Goal: Transaction & Acquisition: Book appointment/travel/reservation

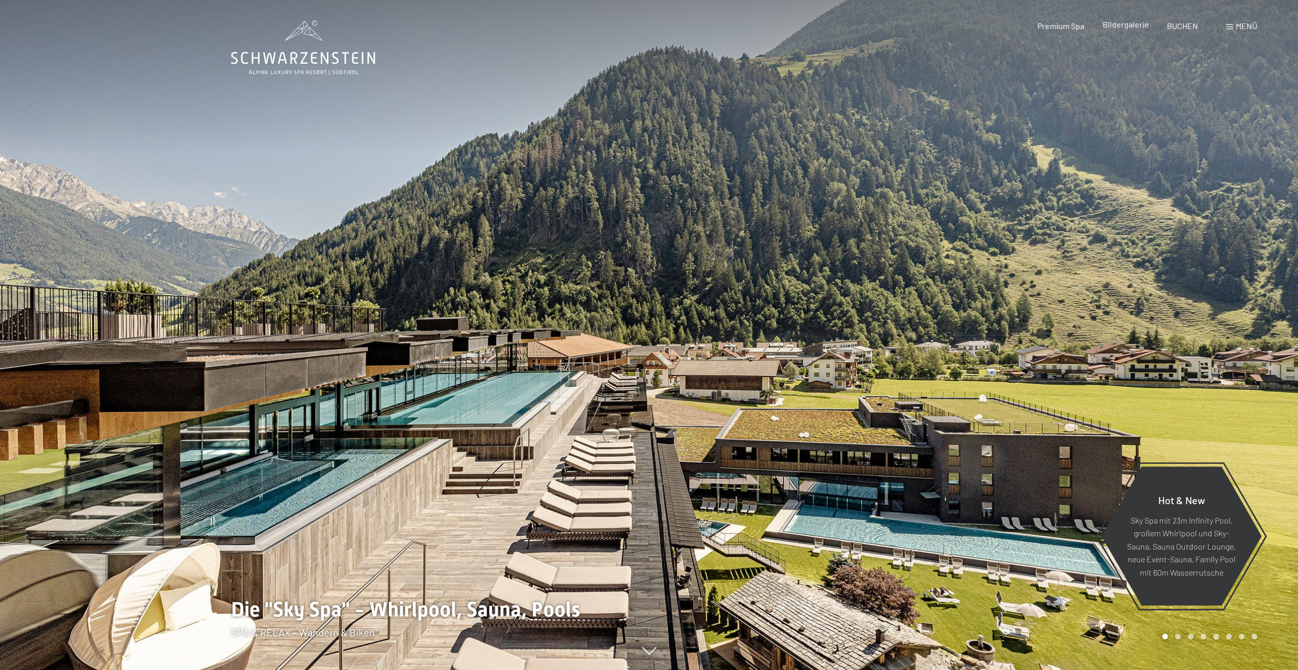
click at [1128, 28] on span "Bildergalerie" at bounding box center [1126, 24] width 46 height 10
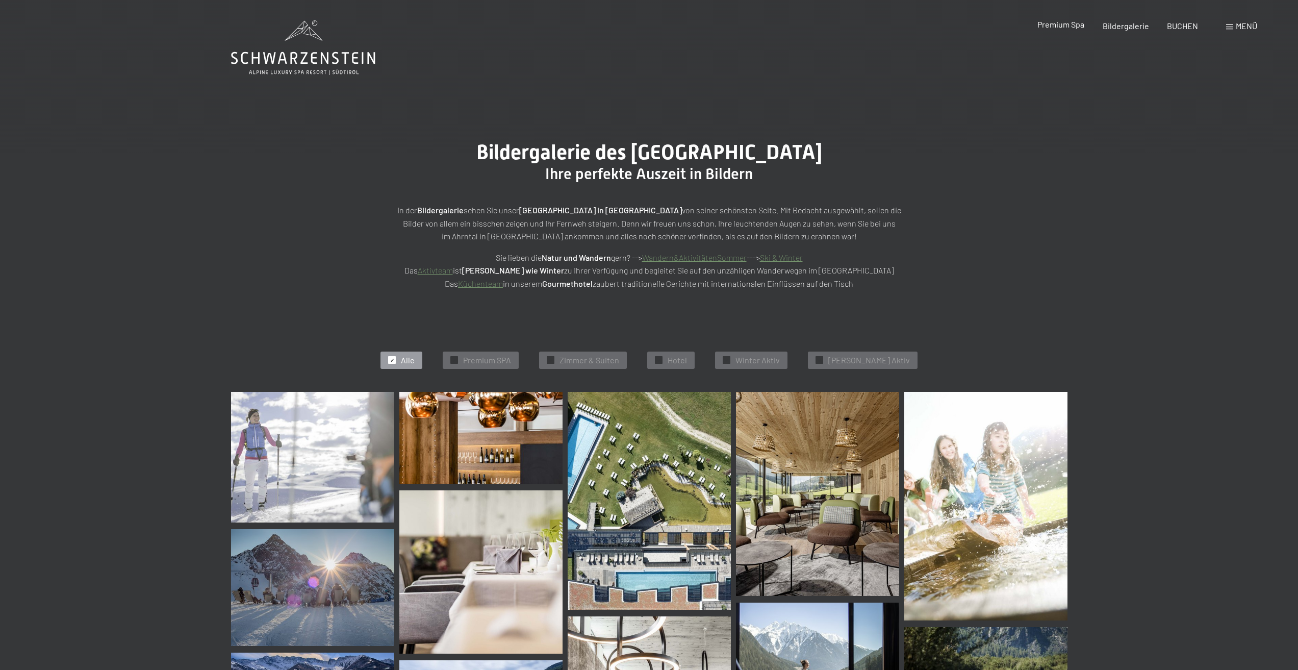
click at [1071, 26] on span "Premium Spa" at bounding box center [1061, 24] width 47 height 10
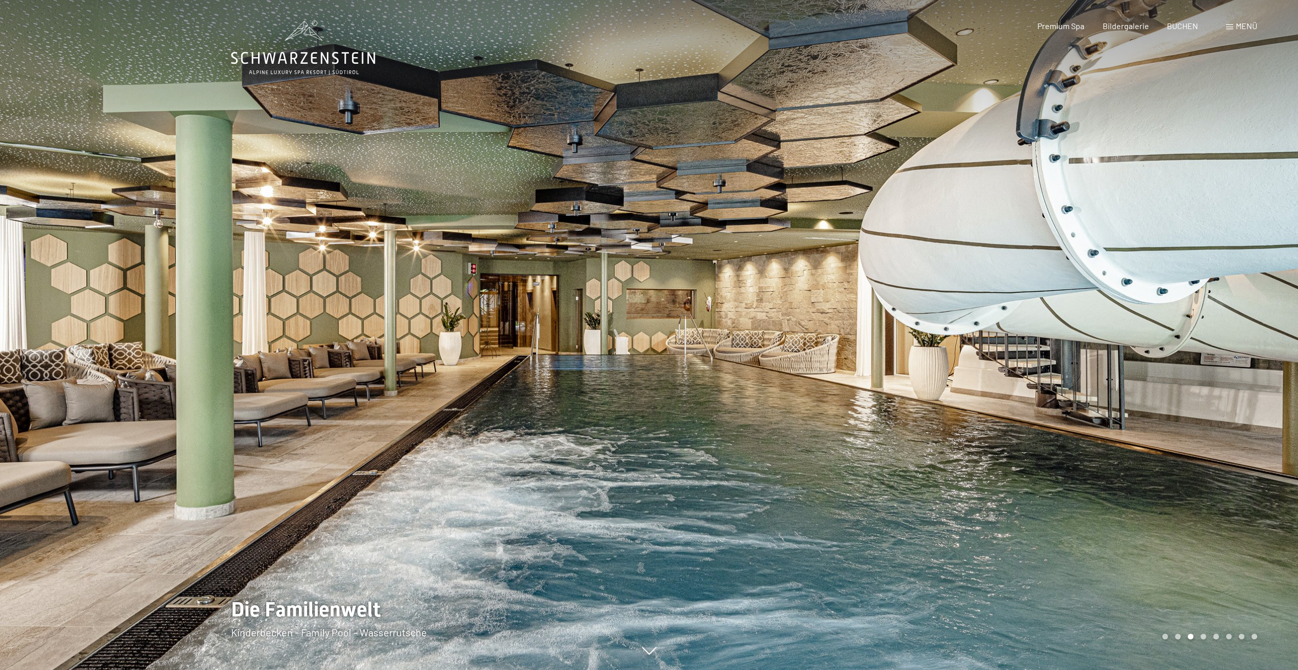
click at [1230, 25] on span at bounding box center [1229, 26] width 7 height 5
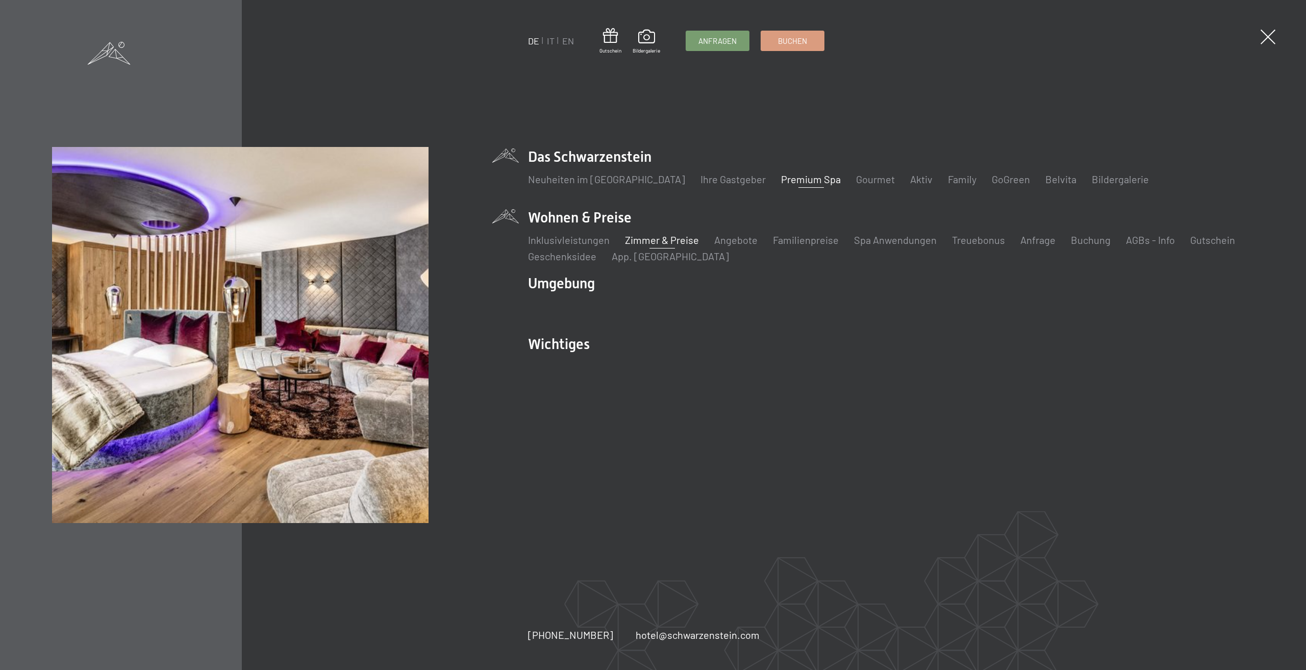
click at [660, 237] on link "Zimmer & Preise" at bounding box center [662, 240] width 74 height 12
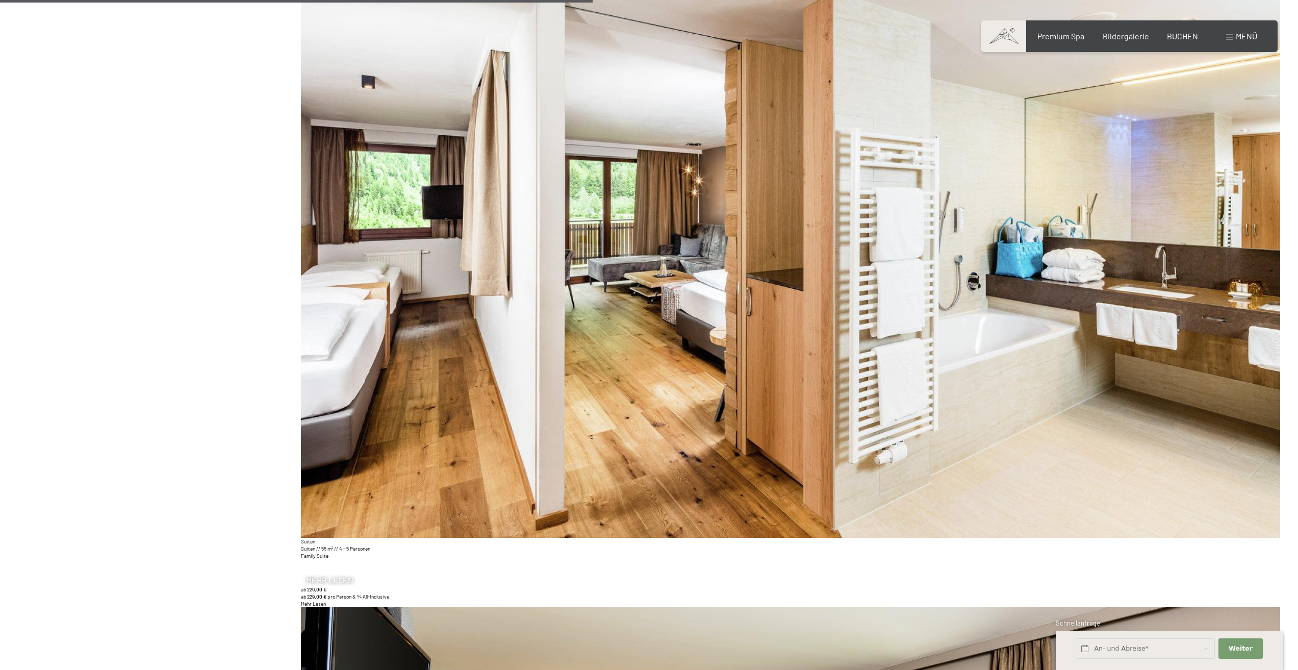
scroll to position [4164, 0]
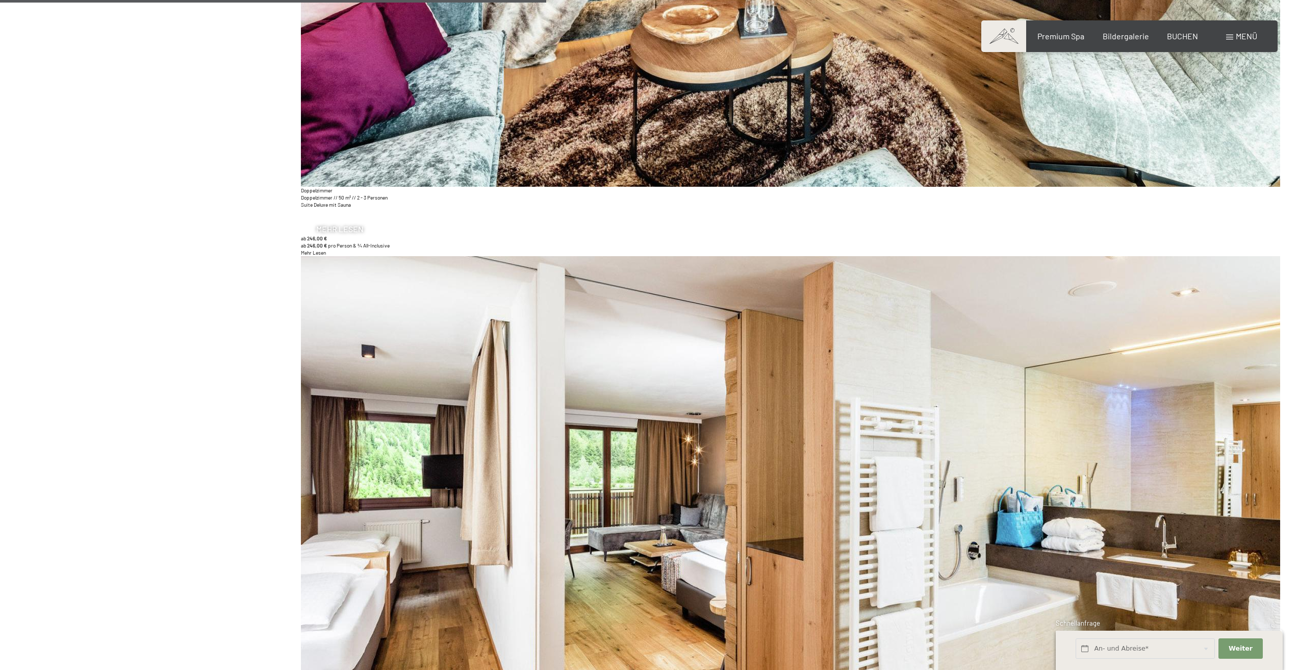
click at [338, 231] on span "Mehr Lesen" at bounding box center [339, 228] width 47 height 11
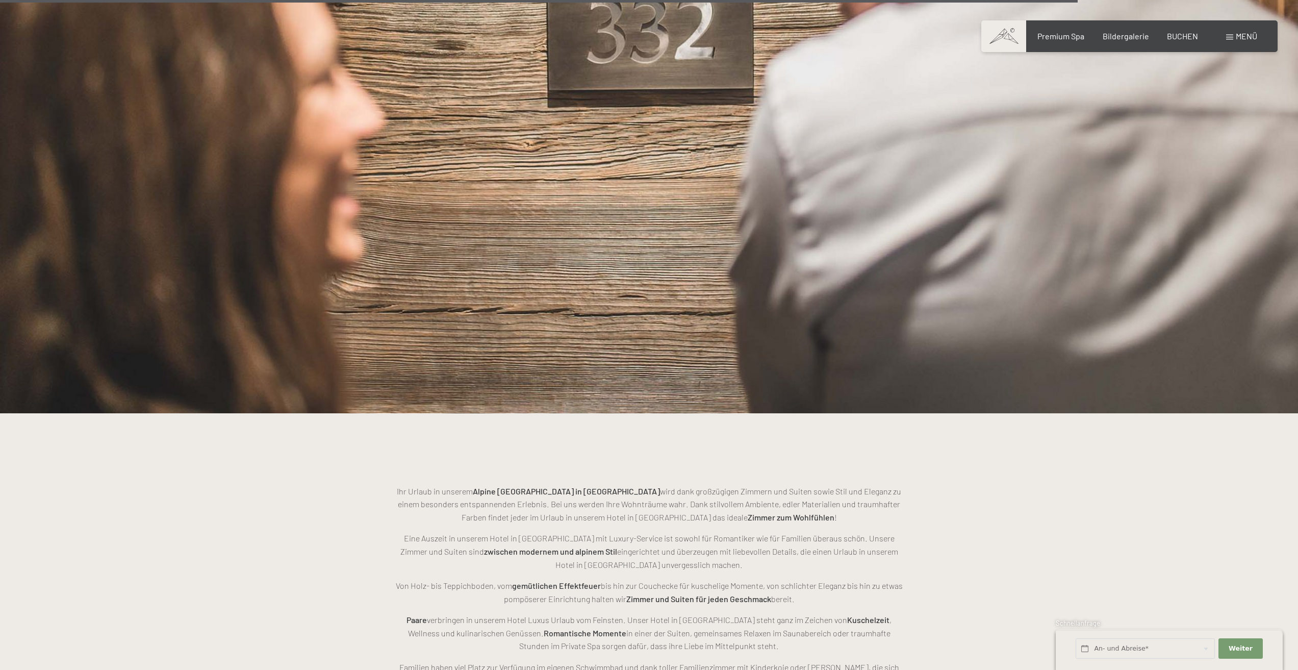
scroll to position [2489, 0]
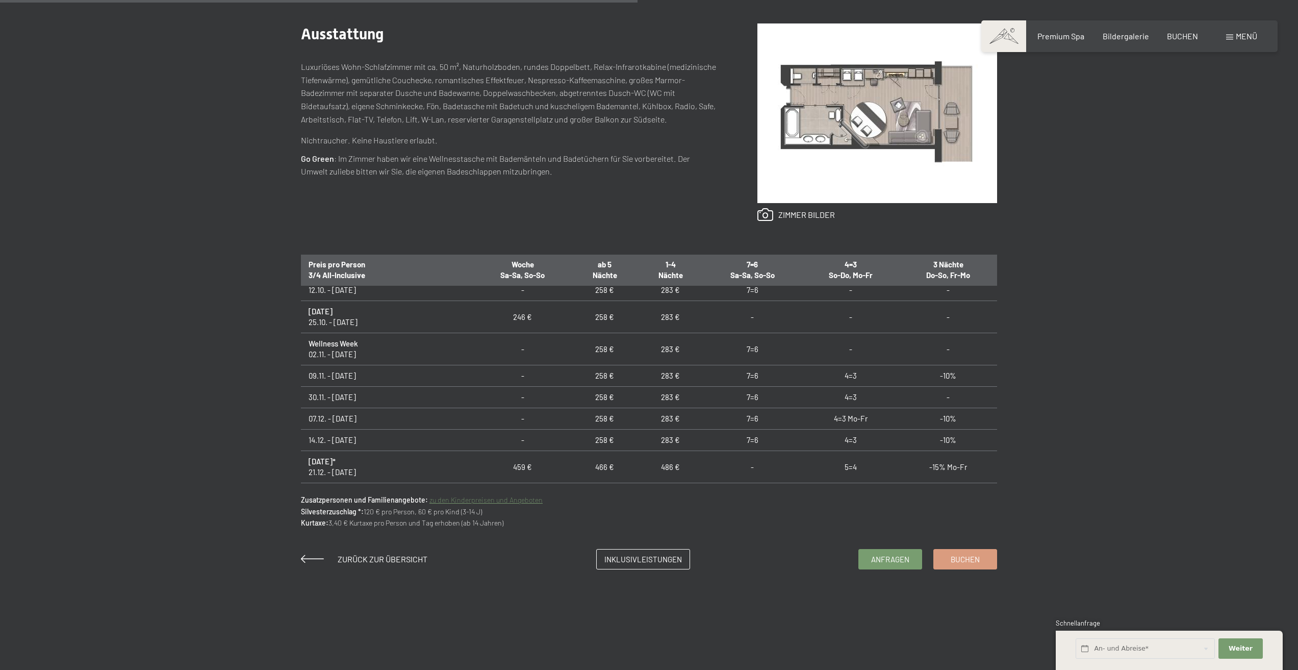
scroll to position [204, 0]
click at [385, 556] on span "Zurück zur Übersicht" at bounding box center [383, 559] width 90 height 10
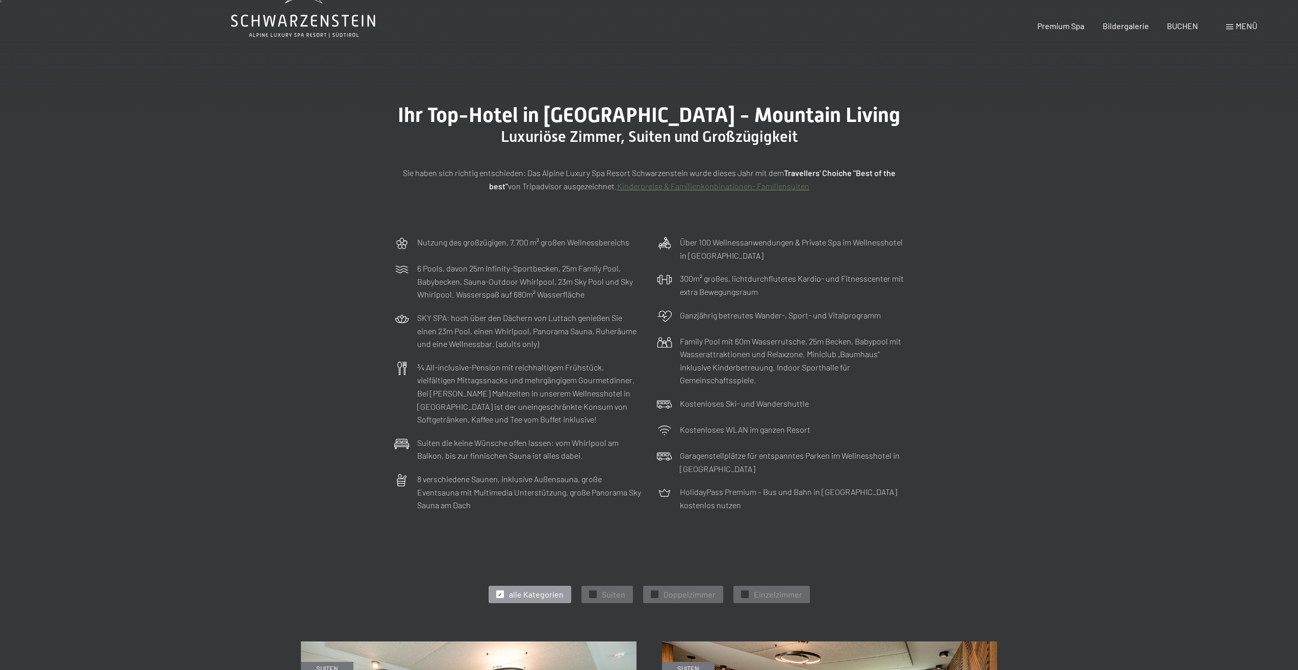
scroll to position [153, 0]
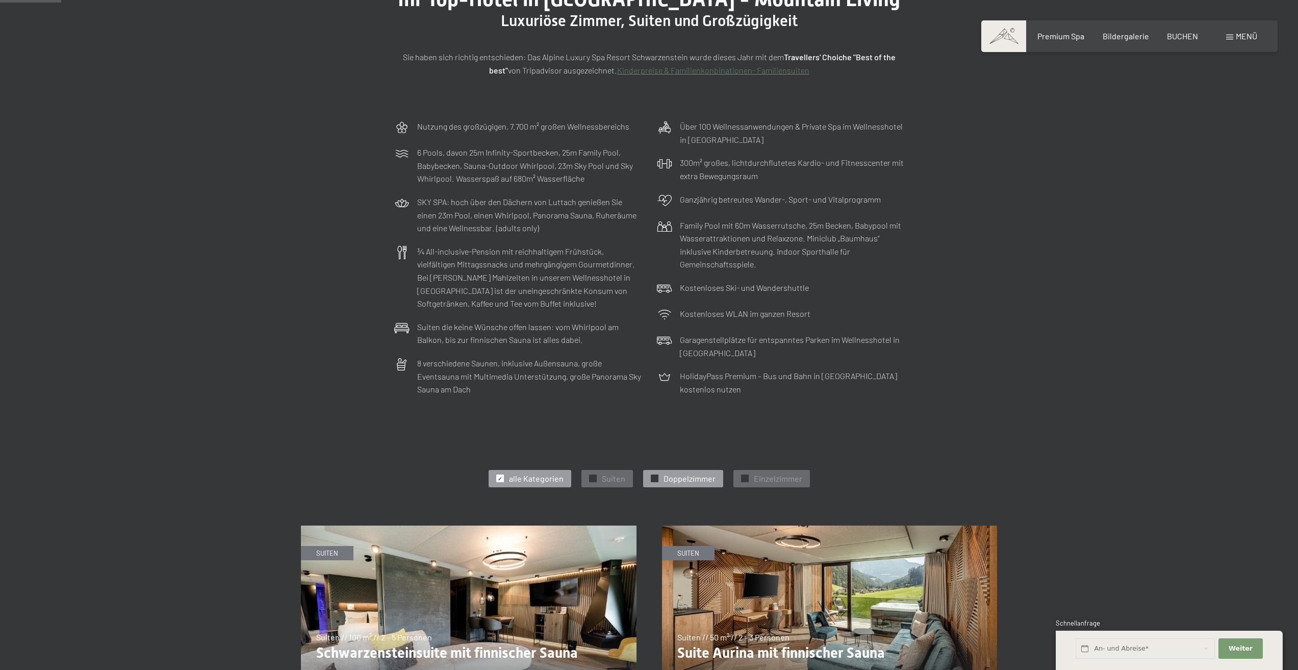
click at [658, 476] on div "✓ Doppelzimmer" at bounding box center [683, 478] width 80 height 17
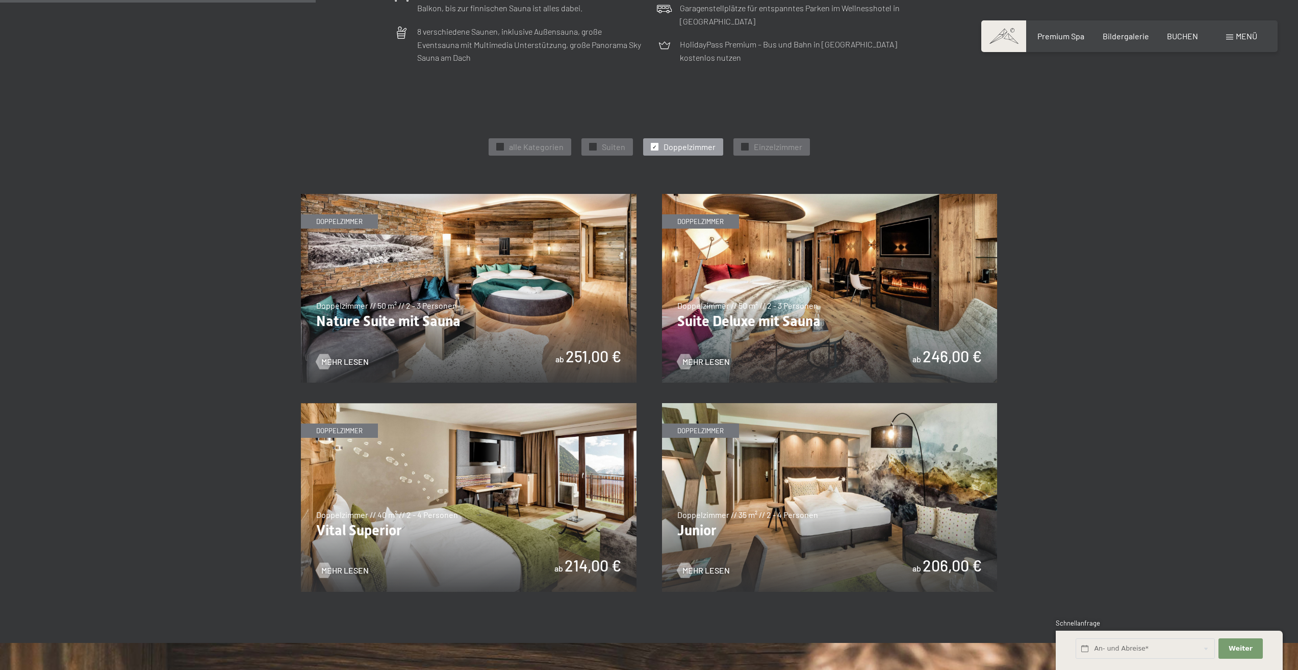
scroll to position [561, 0]
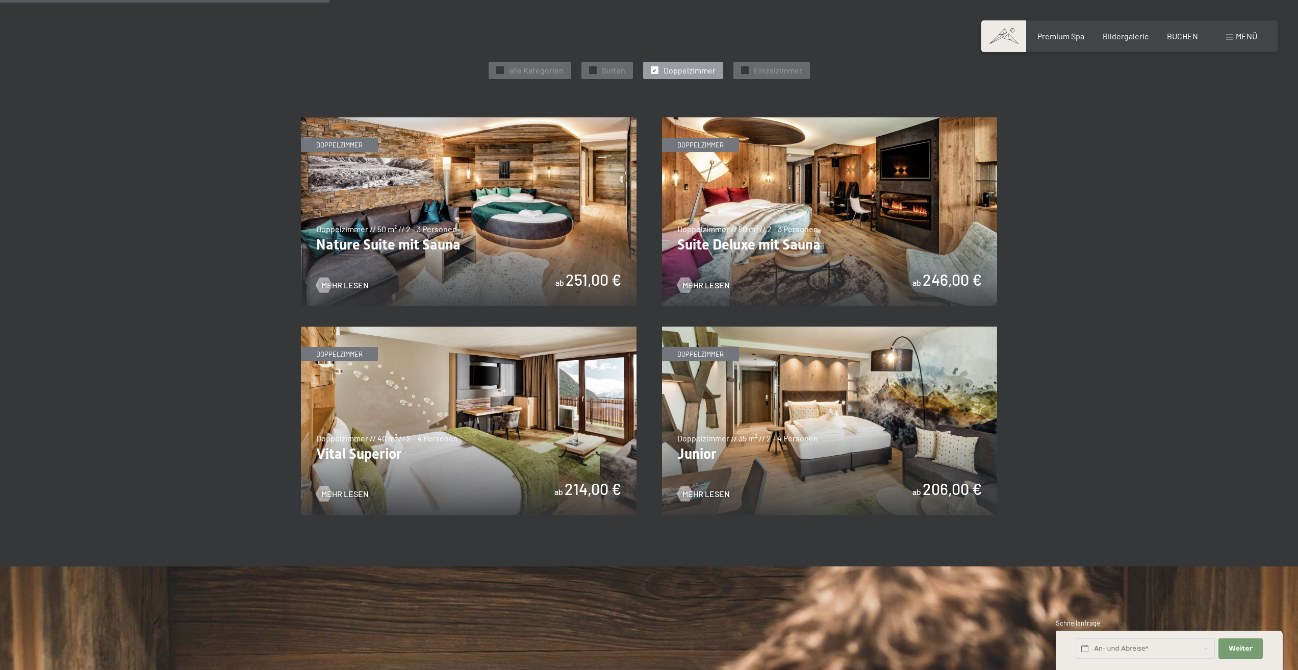
click at [842, 386] on img at bounding box center [830, 420] width 336 height 189
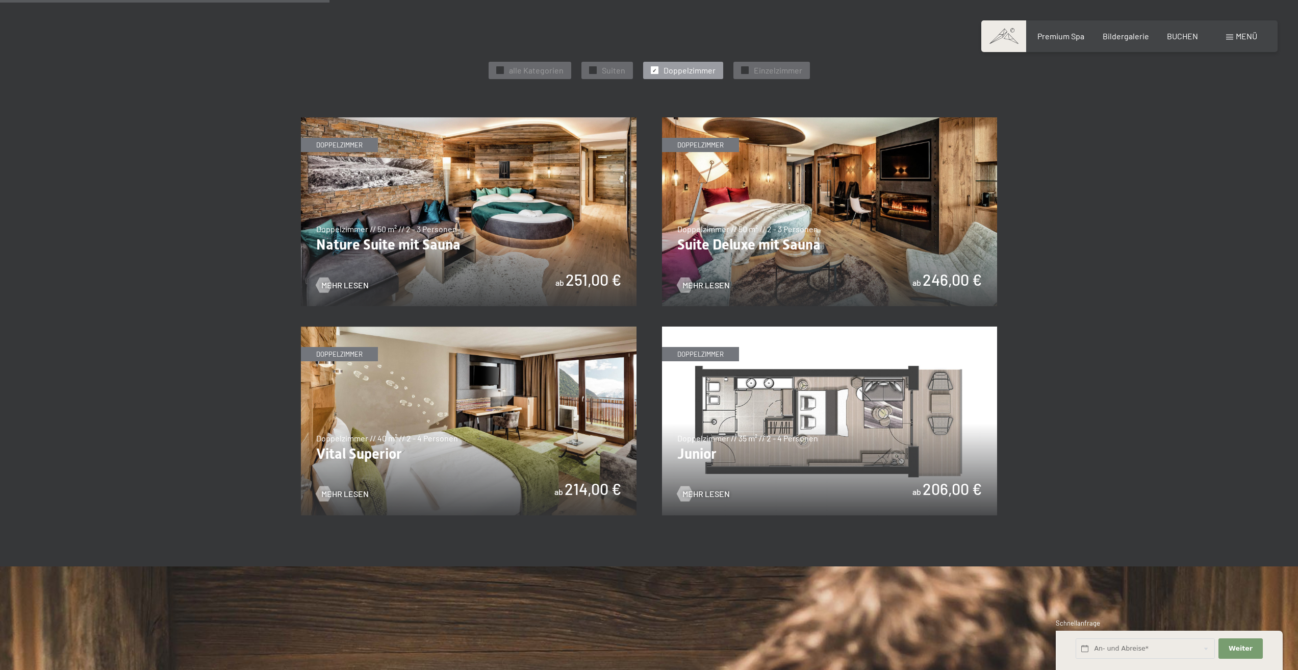
click at [922, 402] on img at bounding box center [830, 420] width 336 height 189
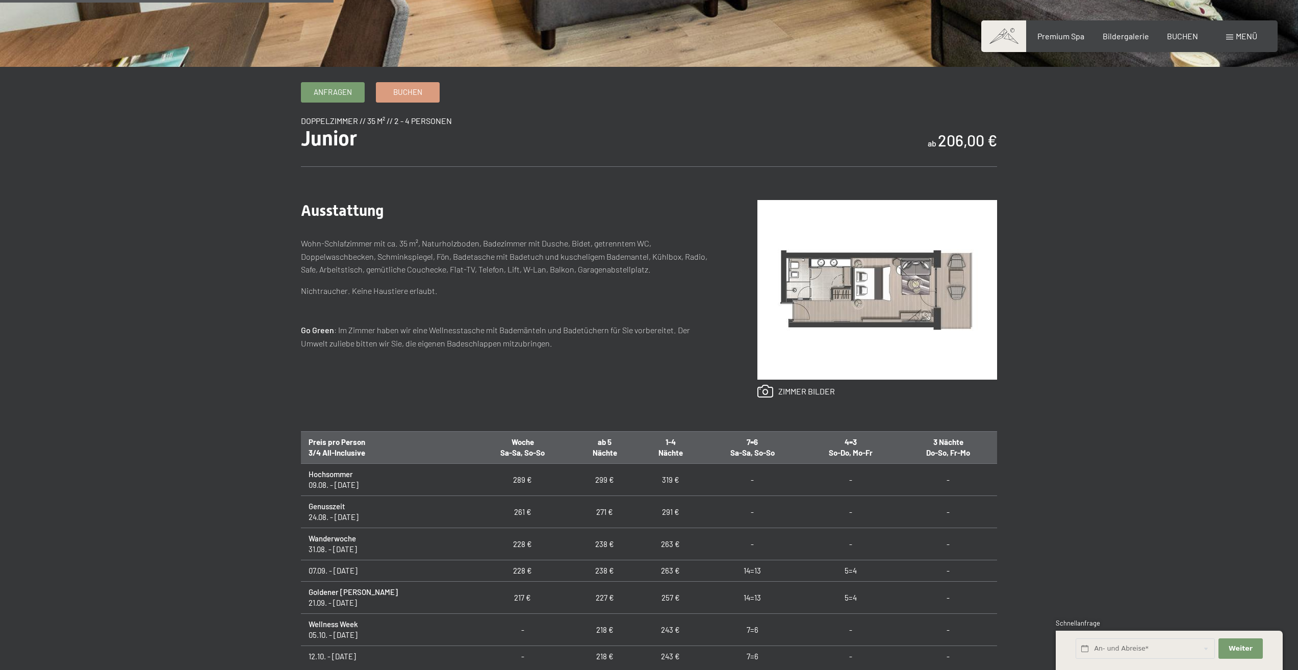
scroll to position [459, 0]
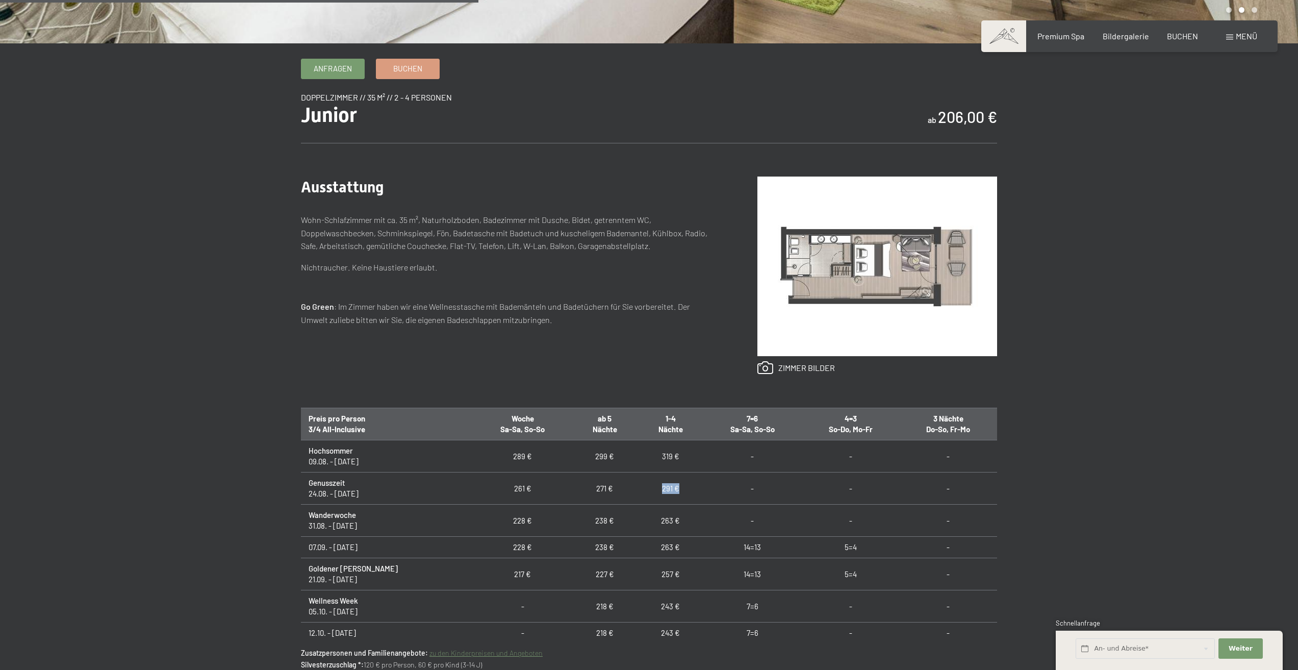
drag, startPoint x: 656, startPoint y: 491, endPoint x: 620, endPoint y: 489, distance: 36.8
click at [638, 489] on td "291 €" at bounding box center [671, 488] width 66 height 32
click at [703, 490] on td "-" at bounding box center [752, 488] width 98 height 32
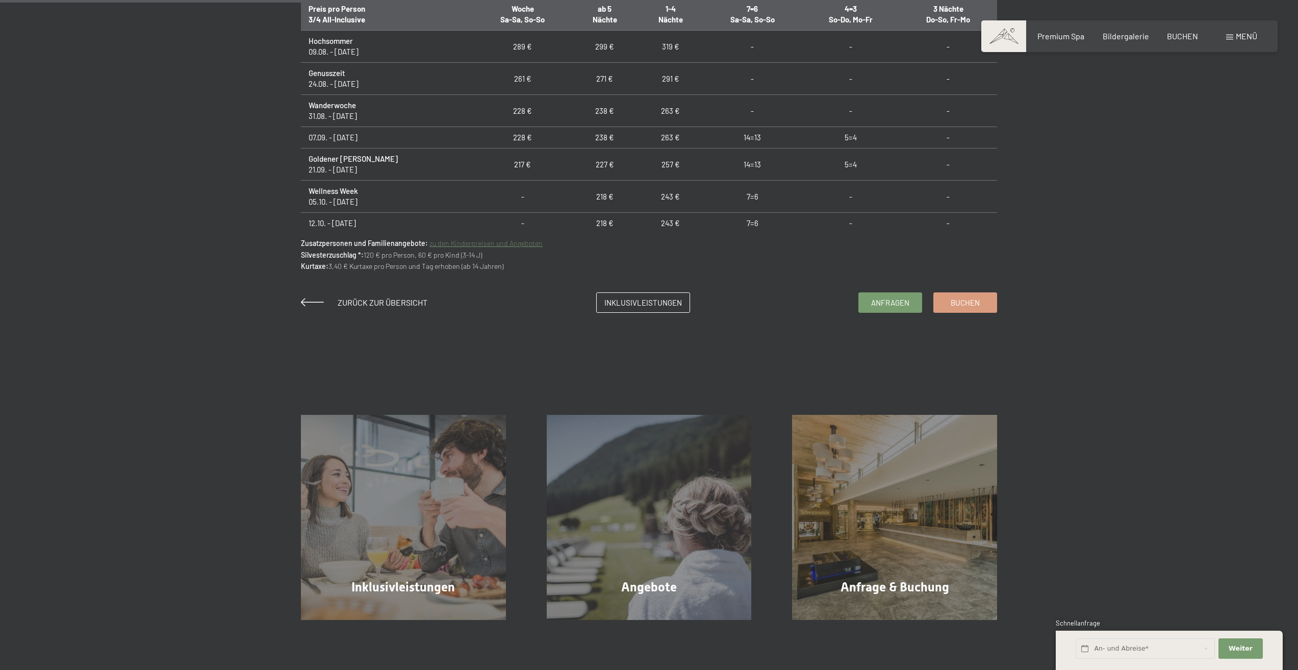
scroll to position [867, 0]
drag, startPoint x: 363, startPoint y: 255, endPoint x: 377, endPoint y: 255, distance: 13.8
click at [377, 255] on p "Zusatzpersonen und Familienangebote: zu den Kinderpreisen und Angeboten Silvest…" at bounding box center [649, 256] width 696 height 34
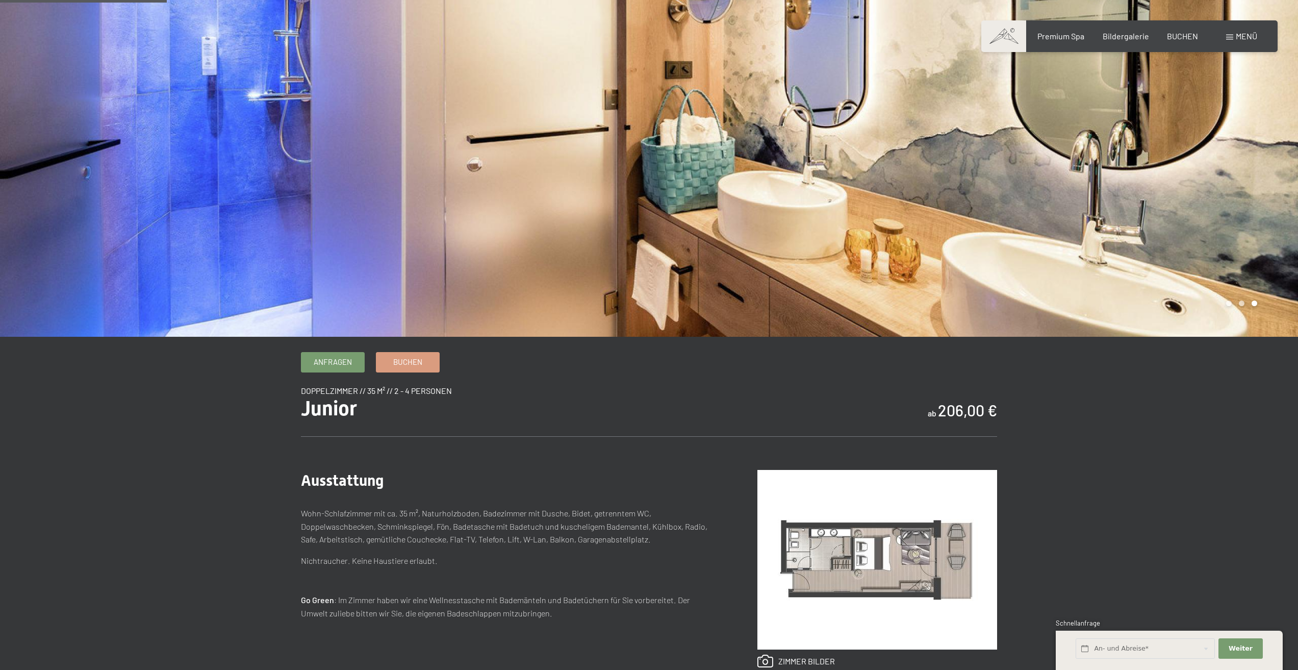
scroll to position [0, 0]
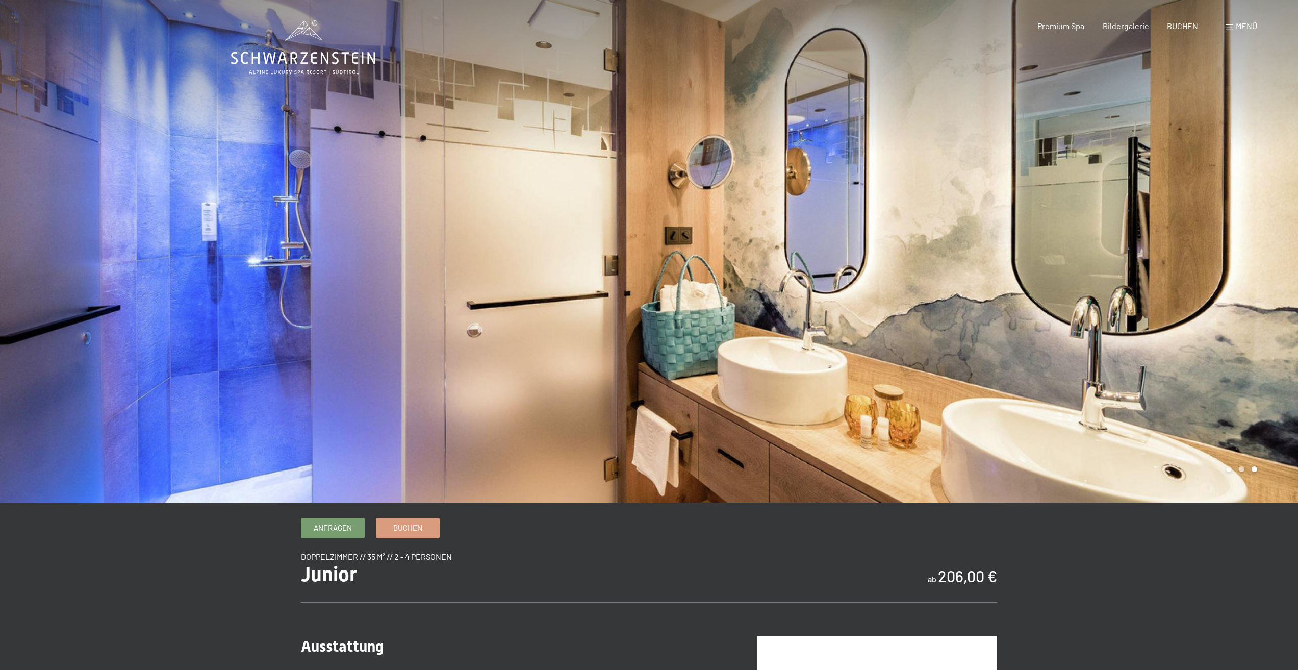
click at [1225, 25] on div "Buchen Anfragen Premium Spa Bildergalerie BUCHEN Menü DE IT EN Gutschein Bilder…" at bounding box center [1130, 25] width 256 height 11
click at [1228, 28] on span at bounding box center [1229, 26] width 7 height 5
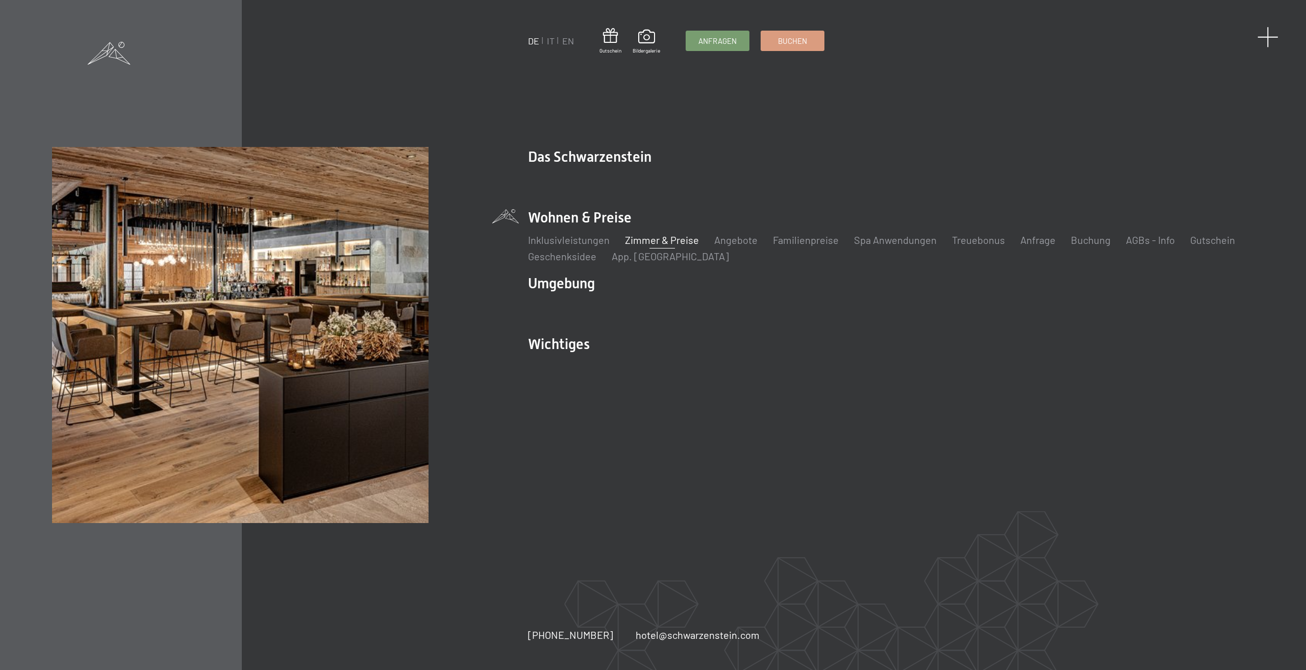
click at [1261, 38] on span at bounding box center [1267, 37] width 21 height 21
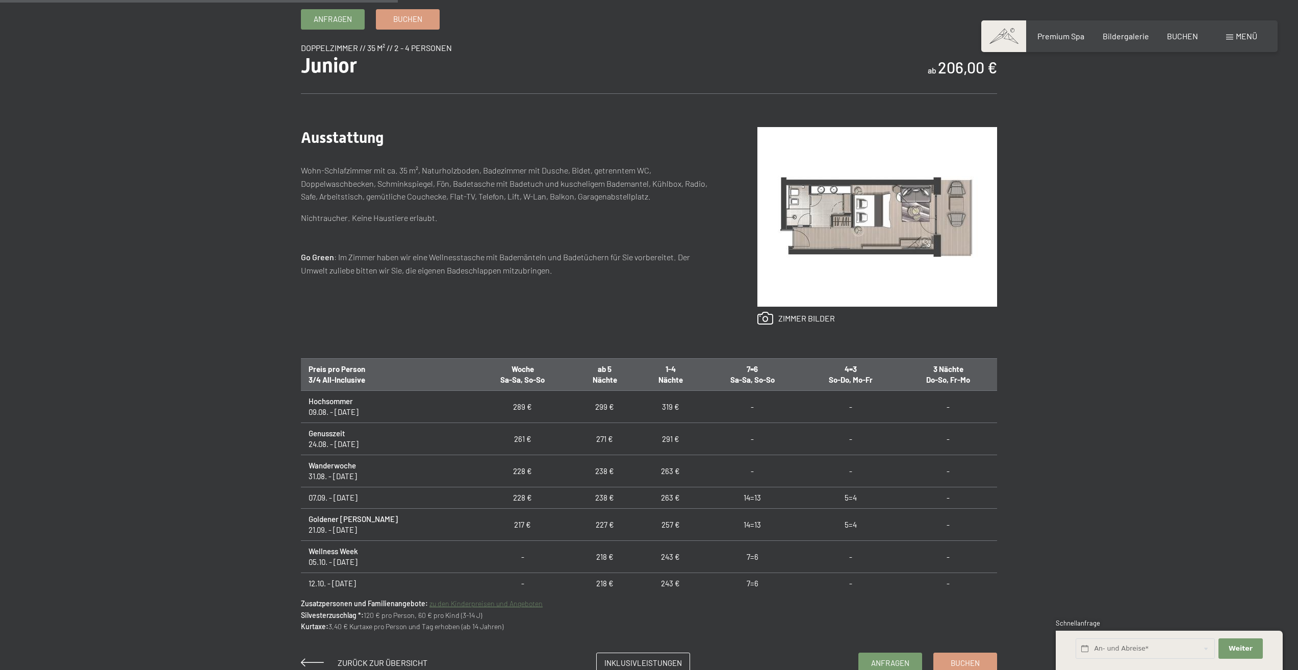
scroll to position [510, 0]
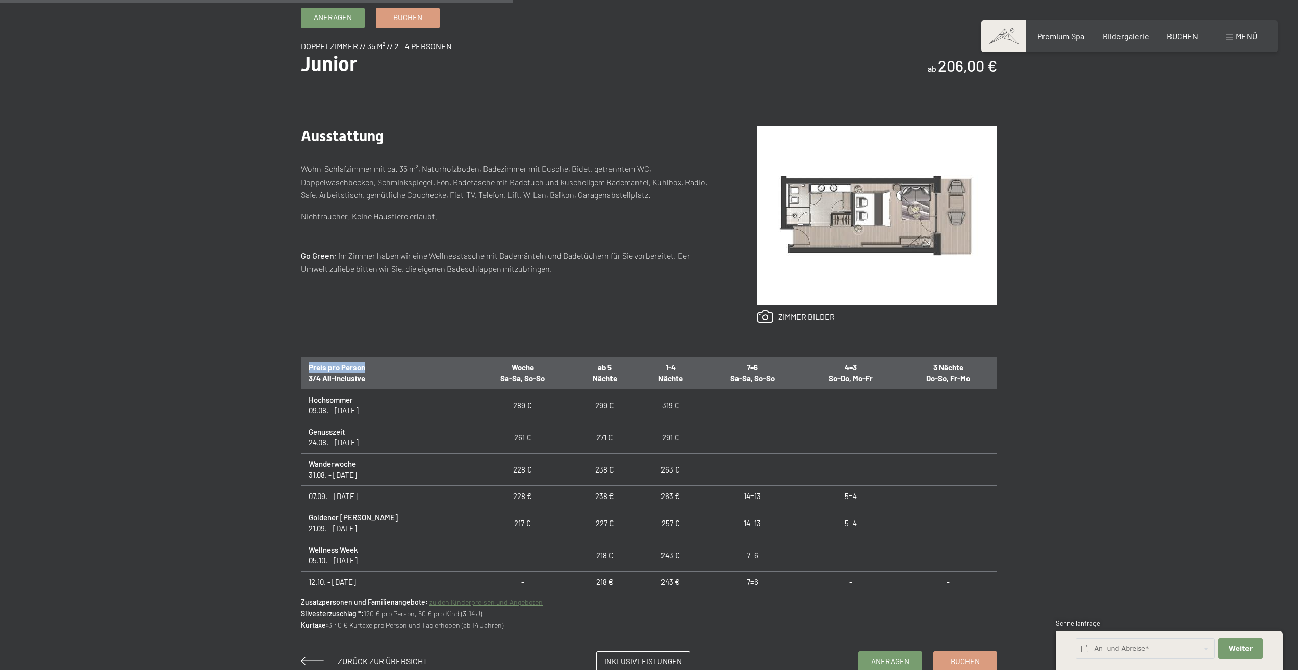
drag, startPoint x: 370, startPoint y: 371, endPoint x: 286, endPoint y: 370, distance: 84.2
click at [286, 370] on div "Anfragen Buchen Doppelzimmer // 35 m² // 2 - 4 Personen Junior ab 206,00 € Auss…" at bounding box center [649, 340] width 773 height 664
drag, startPoint x: 266, startPoint y: 338, endPoint x: 255, endPoint y: 330, distance: 14.3
click at [265, 339] on div "Anfragen Buchen Doppelzimmer // 35 m² // 2 - 4 Personen Junior ab 206,00 € Auss…" at bounding box center [649, 340] width 773 height 664
click at [641, 407] on td "319 €" at bounding box center [671, 405] width 66 height 32
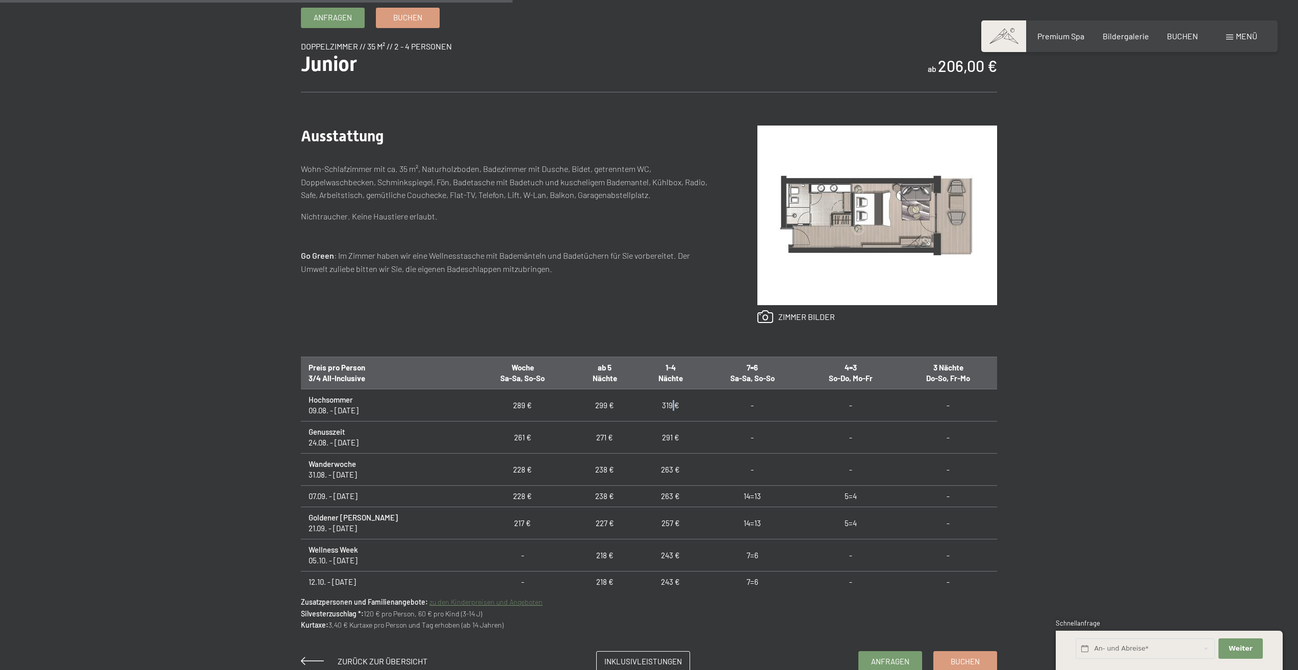
click at [641, 407] on td "319 €" at bounding box center [671, 405] width 66 height 32
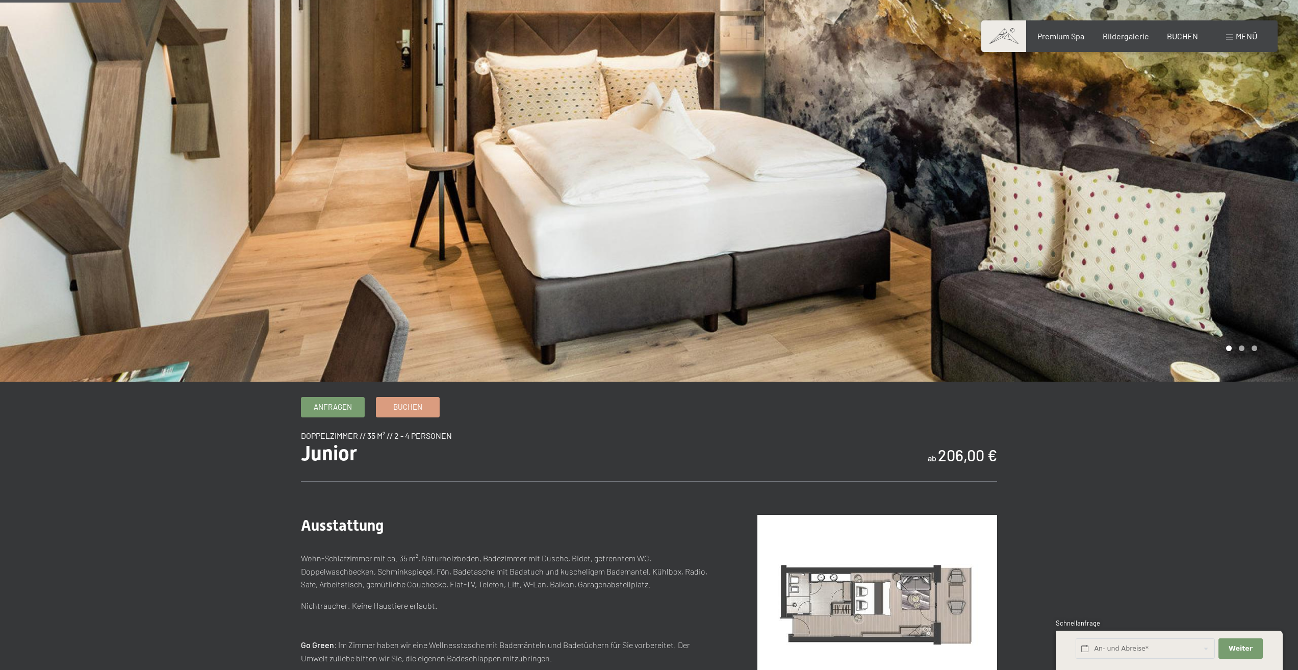
scroll to position [0, 0]
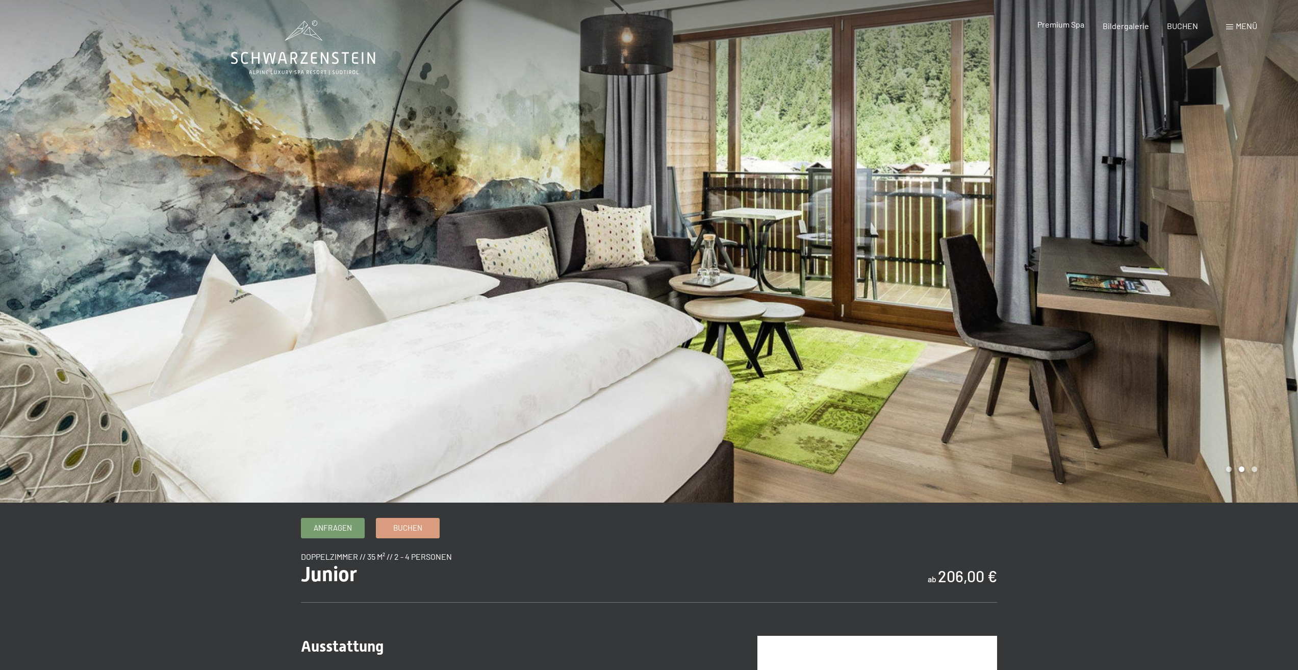
click at [1071, 28] on span "Premium Spa" at bounding box center [1061, 24] width 47 height 10
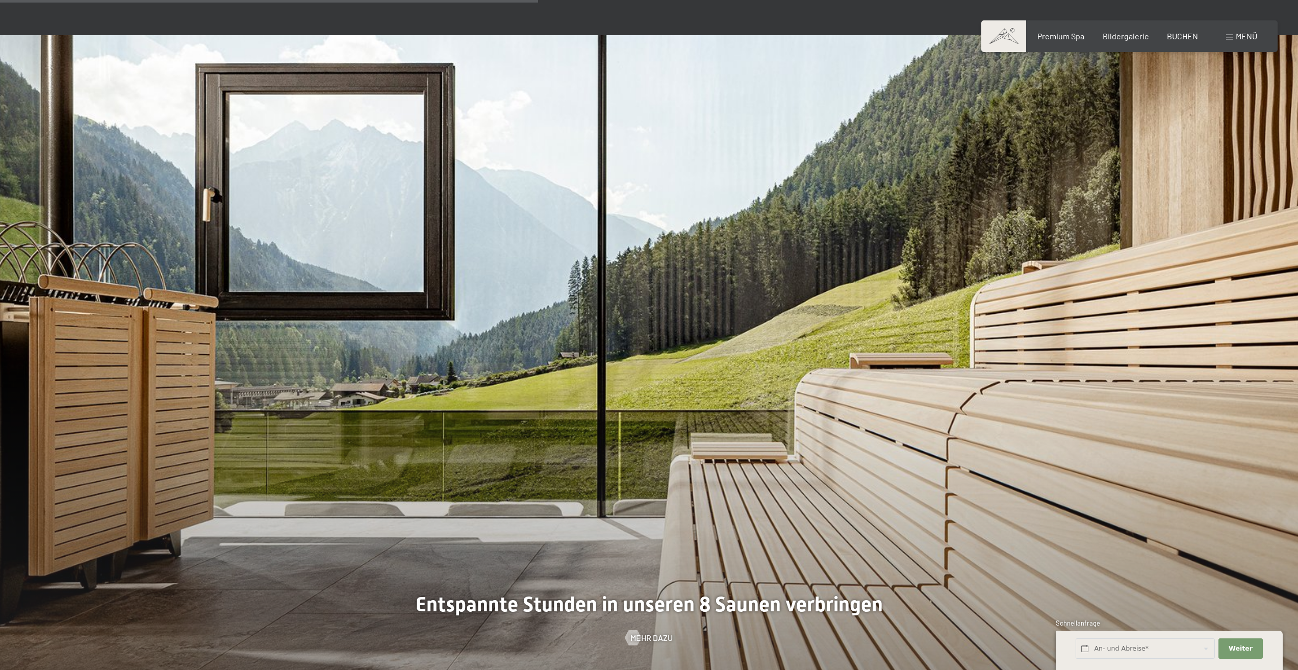
scroll to position [3724, 0]
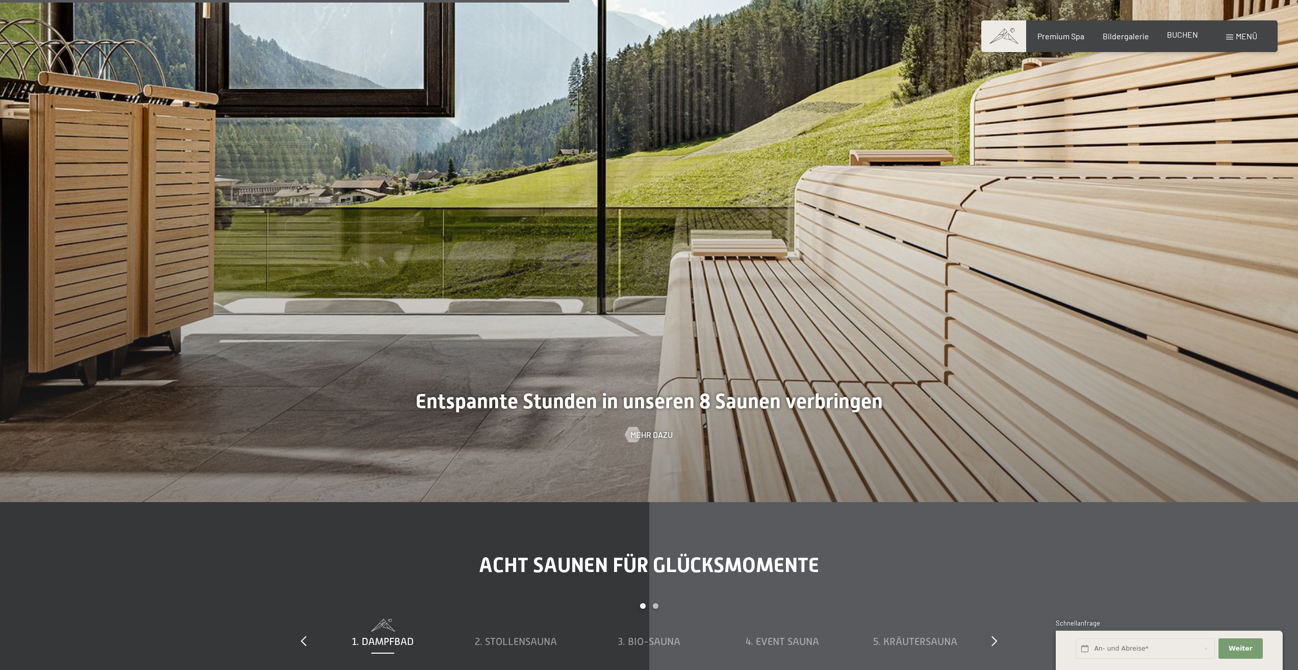
click at [1178, 33] on span "BUCHEN" at bounding box center [1182, 35] width 31 height 10
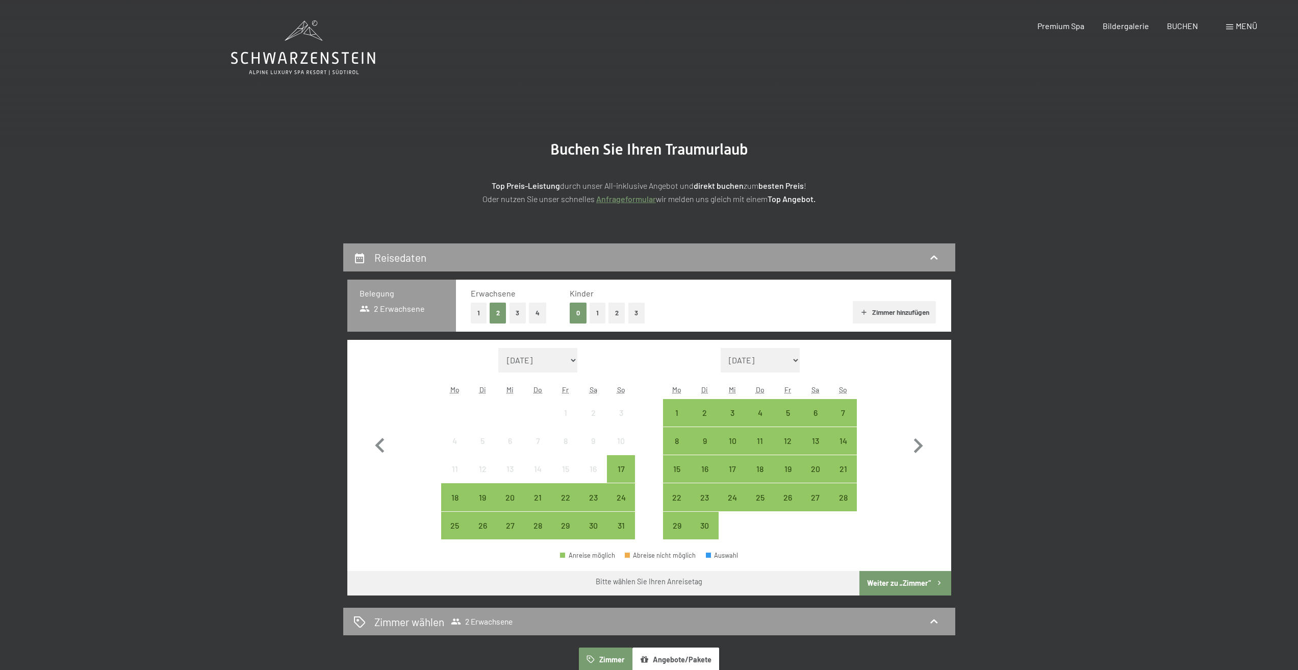
click at [1227, 32] on div "Buchen Anfragen Premium Spa Bildergalerie BUCHEN Menü DE IT EN Gutschein Bilder…" at bounding box center [1130, 25] width 256 height 11
click at [1229, 29] on span at bounding box center [1229, 26] width 7 height 5
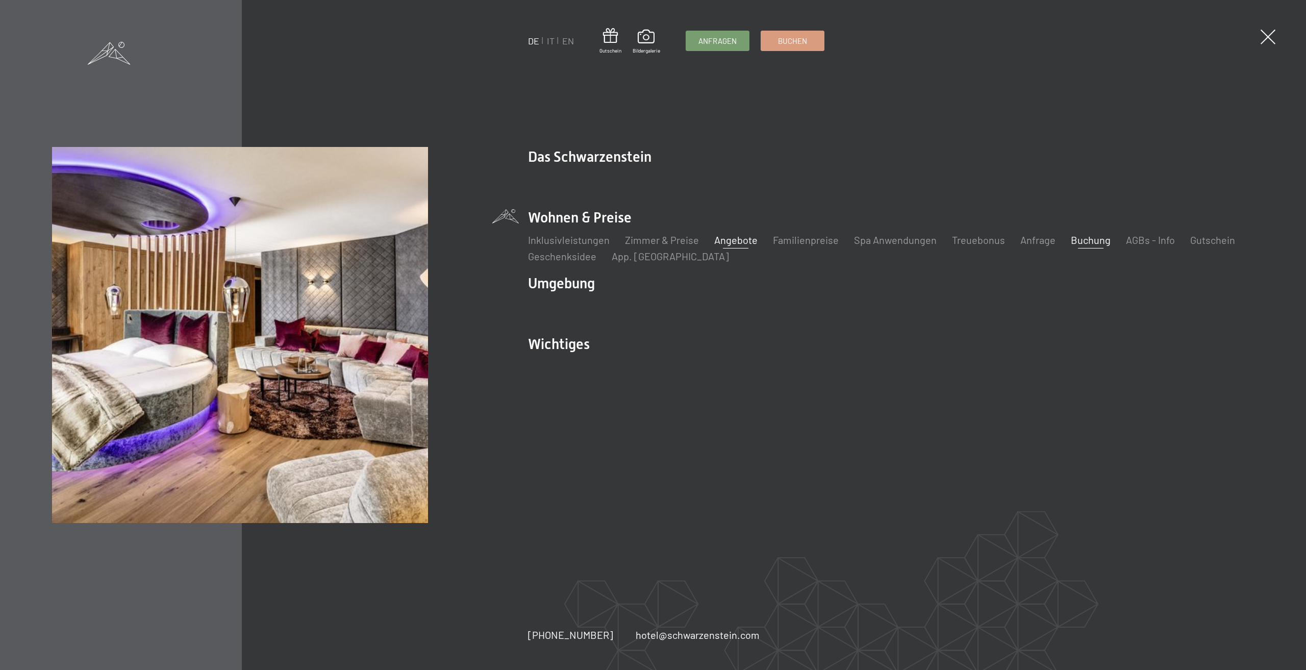
click at [732, 240] on link "Angebote" at bounding box center [735, 240] width 43 height 12
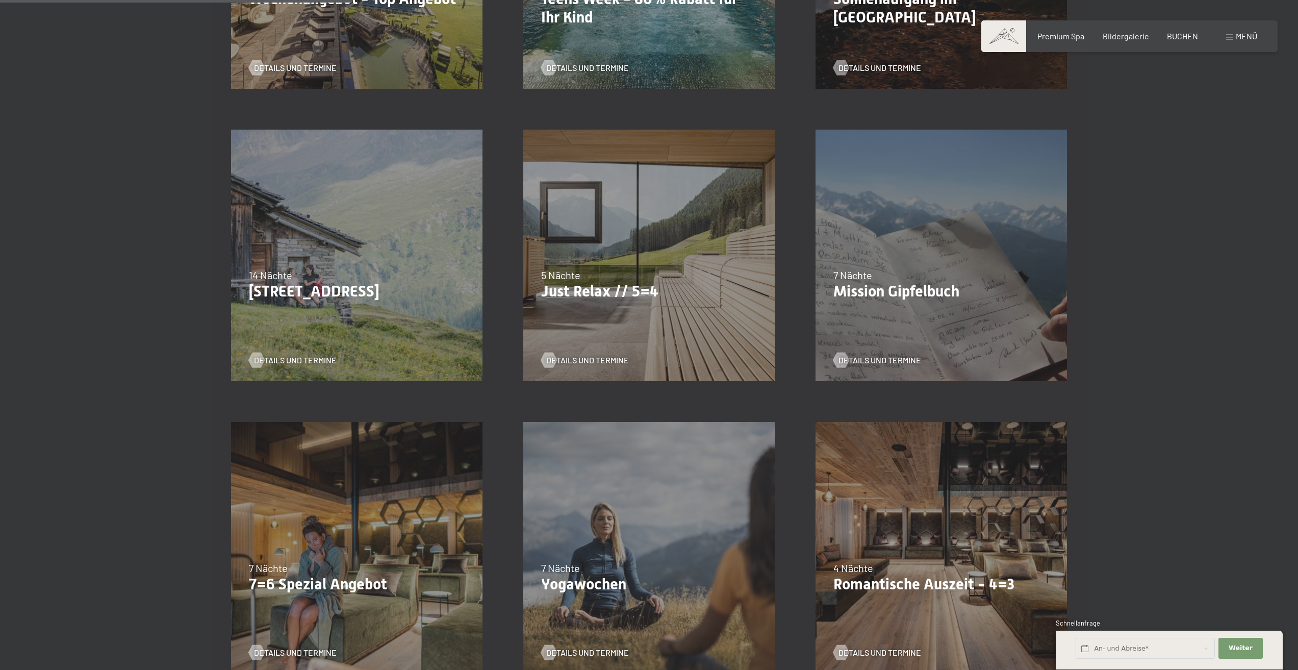
scroll to position [459, 0]
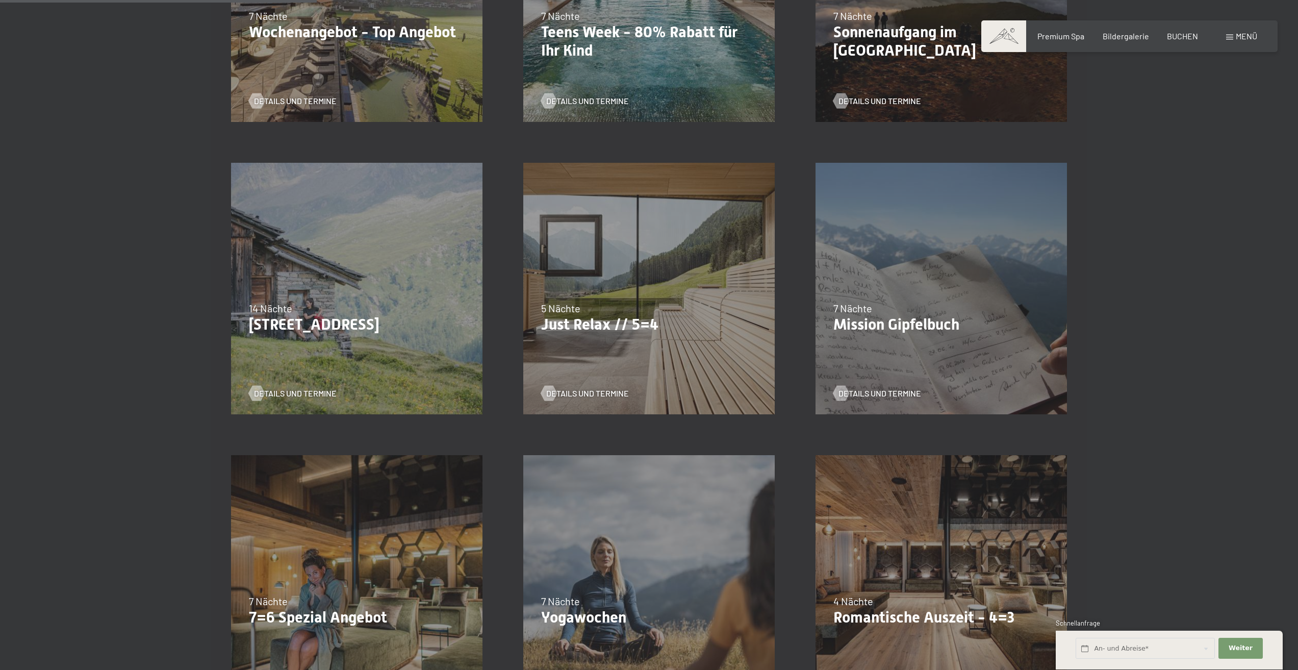
click at [400, 303] on div "14 Nächte" at bounding box center [357, 308] width 216 height 14
click at [289, 394] on span "Details und Termine" at bounding box center [305, 393] width 83 height 11
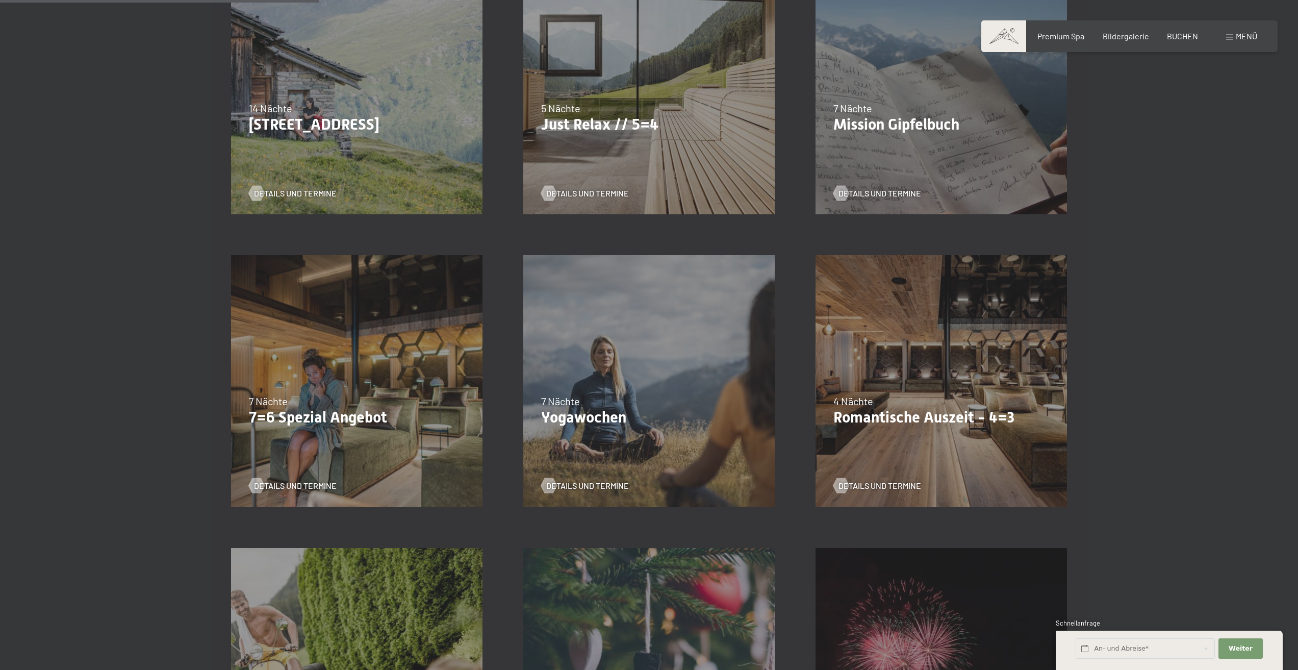
scroll to position [663, 0]
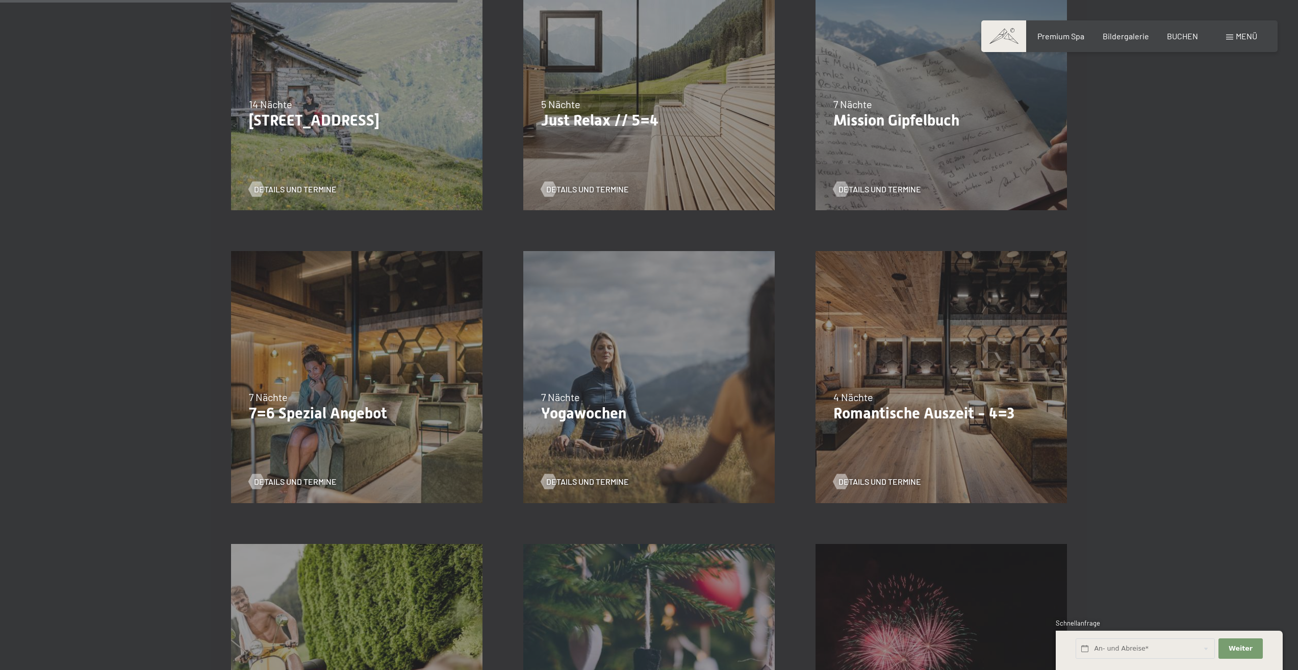
click at [308, 327] on div "04.10.–26.10.2025 01.11.–21.12.2025 10.01.–01.02.2026 07.03.–29.03.2026 16.05.–…" at bounding box center [357, 377] width 292 height 292
click at [284, 479] on span "Details und Termine" at bounding box center [305, 481] width 83 height 11
click at [880, 480] on span "Details und Termine" at bounding box center [890, 481] width 83 height 11
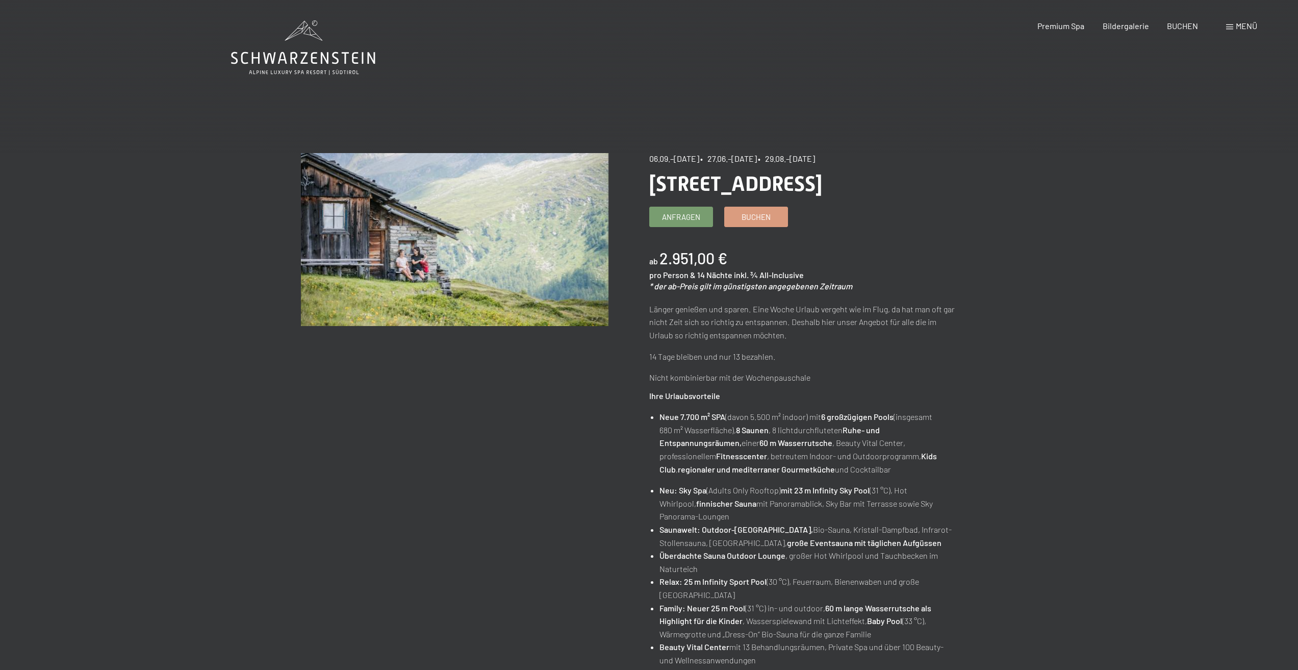
drag, startPoint x: 740, startPoint y: 252, endPoint x: 643, endPoint y: 250, distance: 97.4
click at [643, 250] on div "Angebot wechseln (4 / 14) 06.09.–[DATE] • 27.06.–[DATE] • 29.08.–[DATE] Bleibe …" at bounding box center [649, 579] width 696 height 853
click at [904, 258] on div "ab 2.951,00 € pro Person & 14 Nächte inkl. ¾ All-Inclusive * der ab-Preis gilt …" at bounding box center [803, 269] width 308 height 44
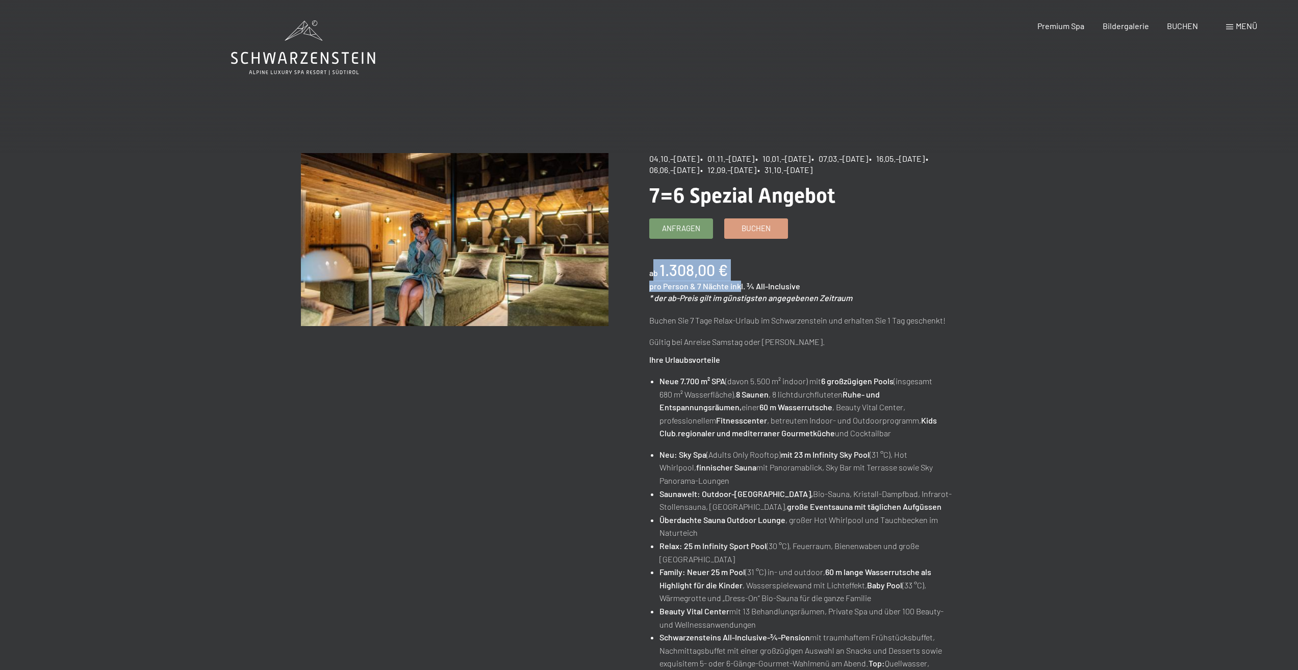
drag, startPoint x: 740, startPoint y: 272, endPoint x: 651, endPoint y: 269, distance: 88.3
click at [651, 269] on div "ab 1.308,00 € pro Person & 7 Nächte inkl. ¾ All-Inclusive * der ab-Preis gilt i…" at bounding box center [803, 281] width 308 height 44
click at [646, 270] on div "Angebot wechseln (10 / 14)" at bounding box center [475, 260] width 348 height 214
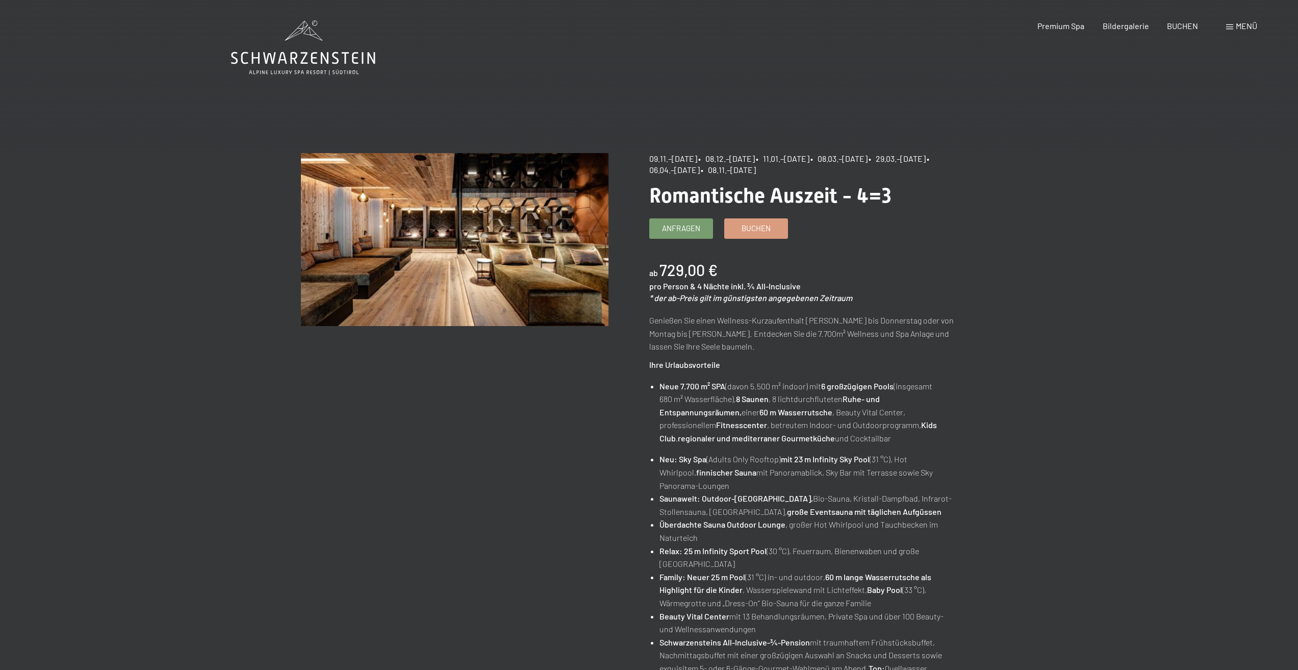
click at [1235, 32] on div "Buchen Anfragen Premium Spa Bildergalerie BUCHEN Menü DE IT EN Gutschein Bilder…" at bounding box center [1130, 25] width 256 height 11
click at [1235, 31] on div "Menü" at bounding box center [1241, 25] width 31 height 11
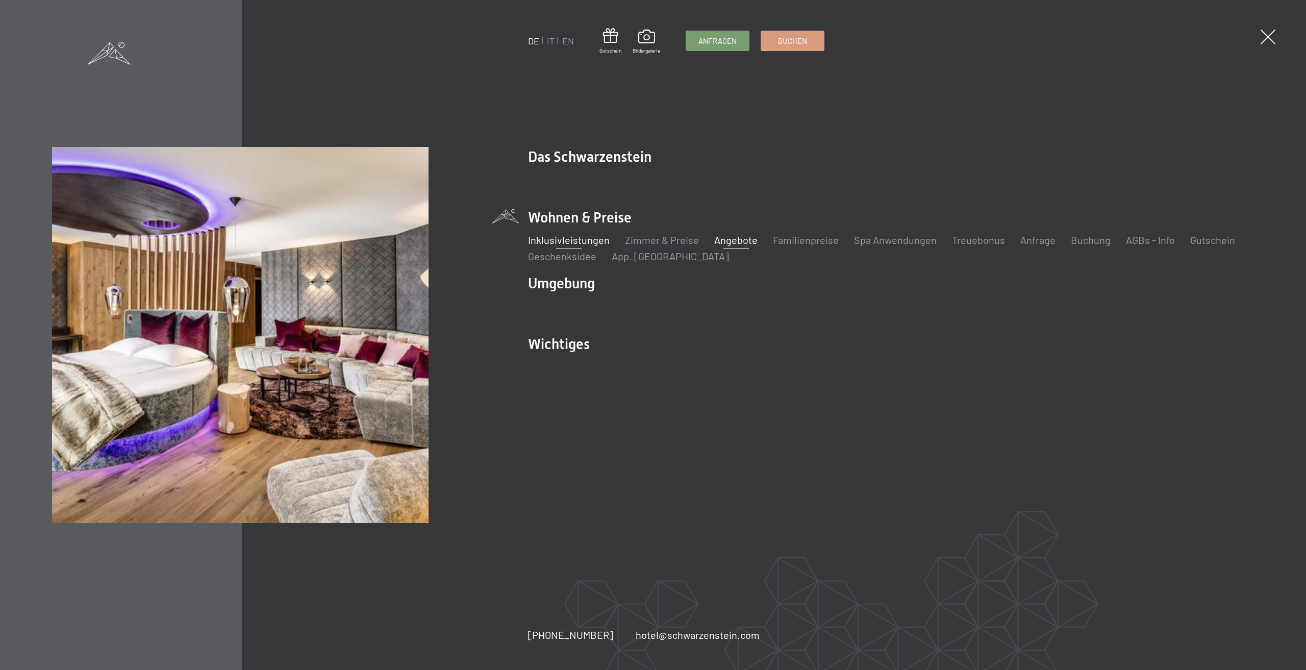
click at [547, 242] on link "Inklusivleistungen" at bounding box center [569, 240] width 82 height 12
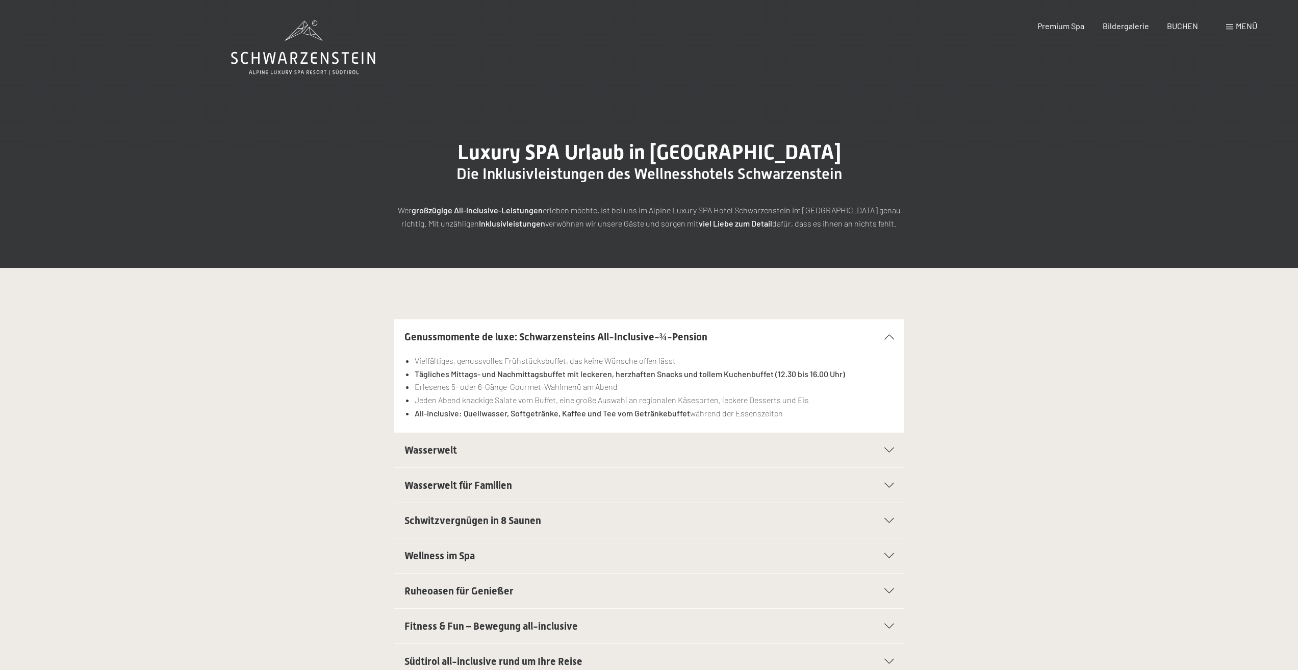
click at [1229, 27] on span at bounding box center [1229, 26] width 7 height 5
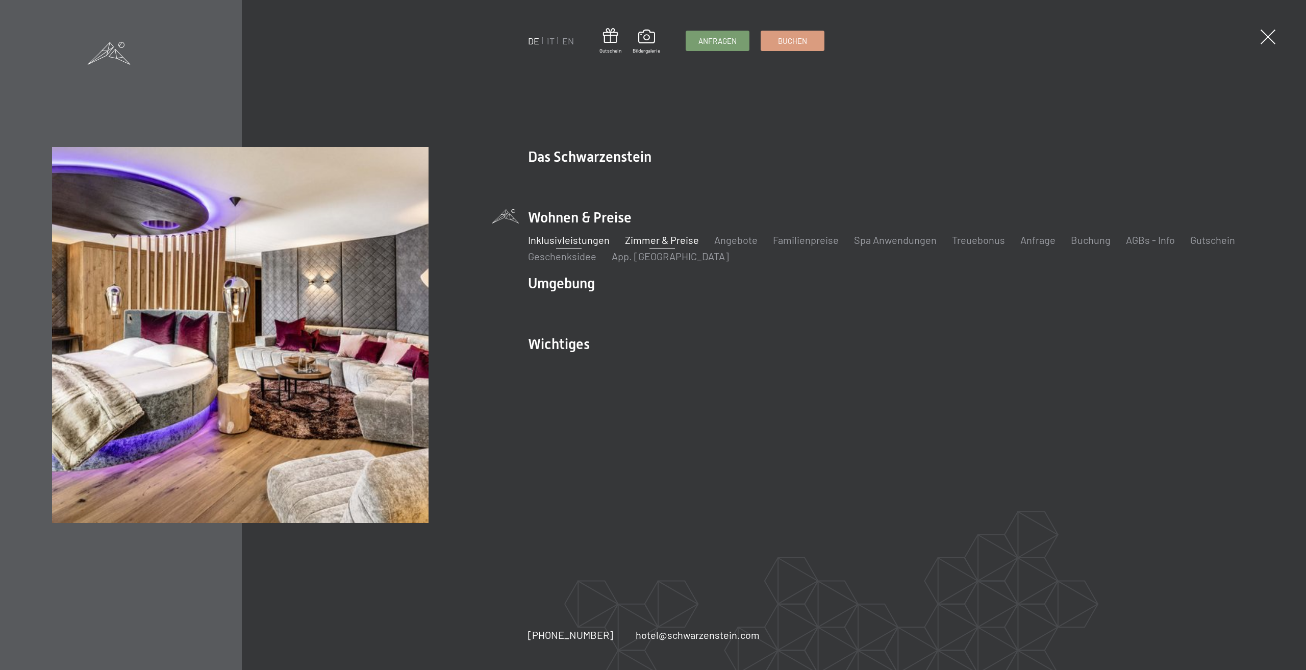
click at [669, 237] on link "Zimmer & Preise" at bounding box center [662, 240] width 74 height 12
